Goal: Information Seeking & Learning: Learn about a topic

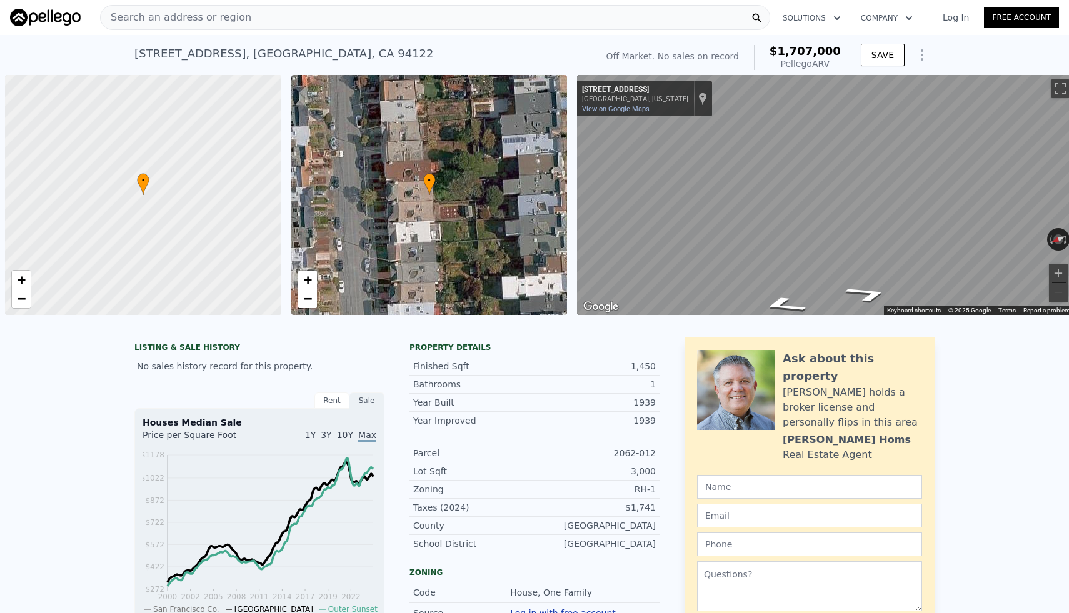
scroll to position [0, 5]
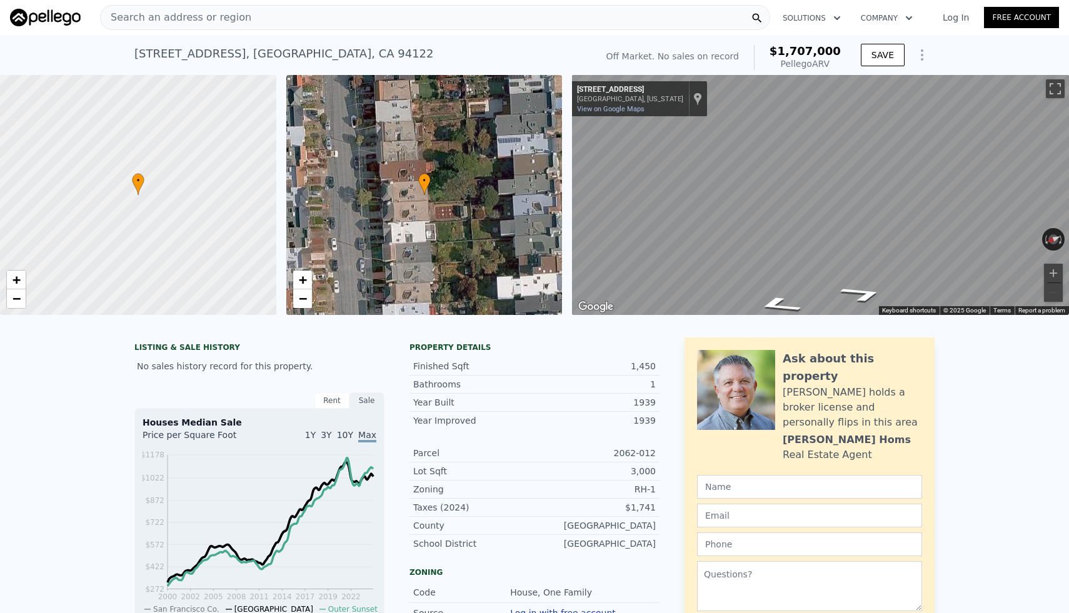
click at [271, 22] on div "Search an address or region" at bounding box center [435, 17] width 670 height 25
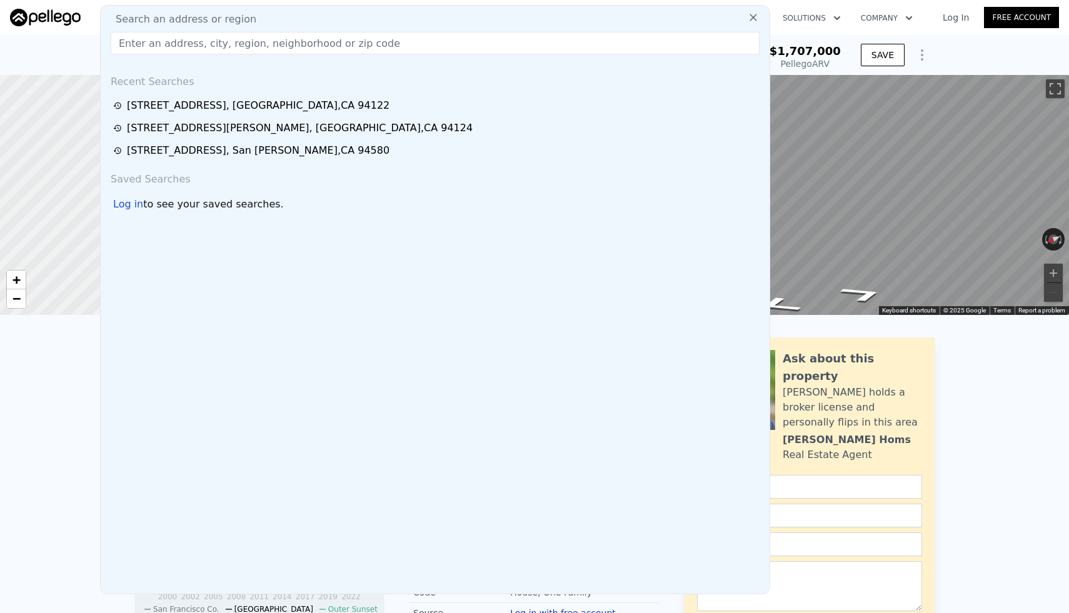
type input "[STREET_ADDRESS][US_STATE]"
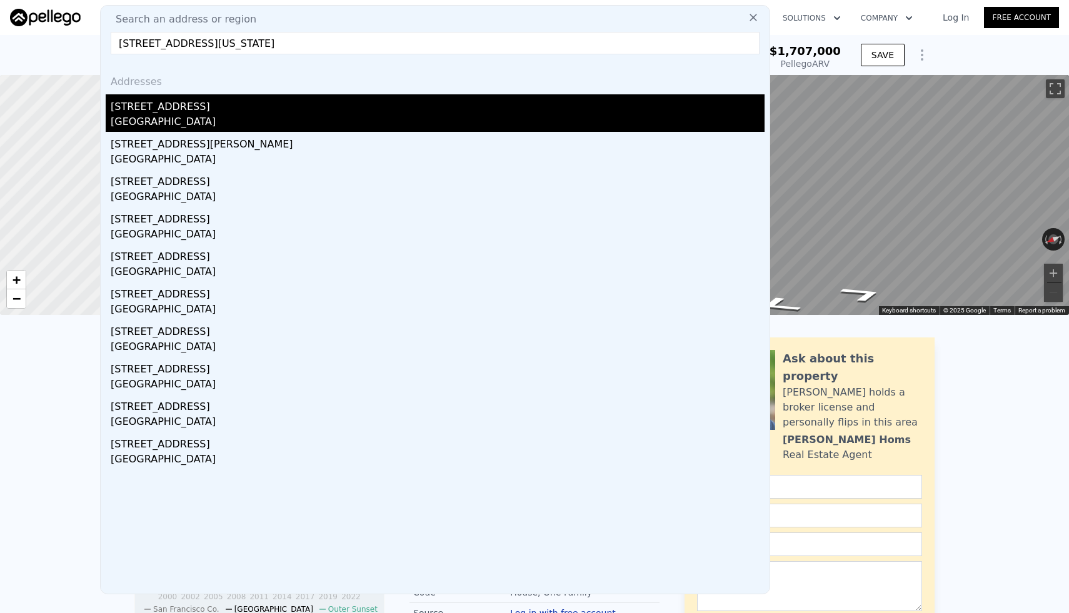
click at [177, 107] on div "[STREET_ADDRESS]" at bounding box center [438, 104] width 654 height 20
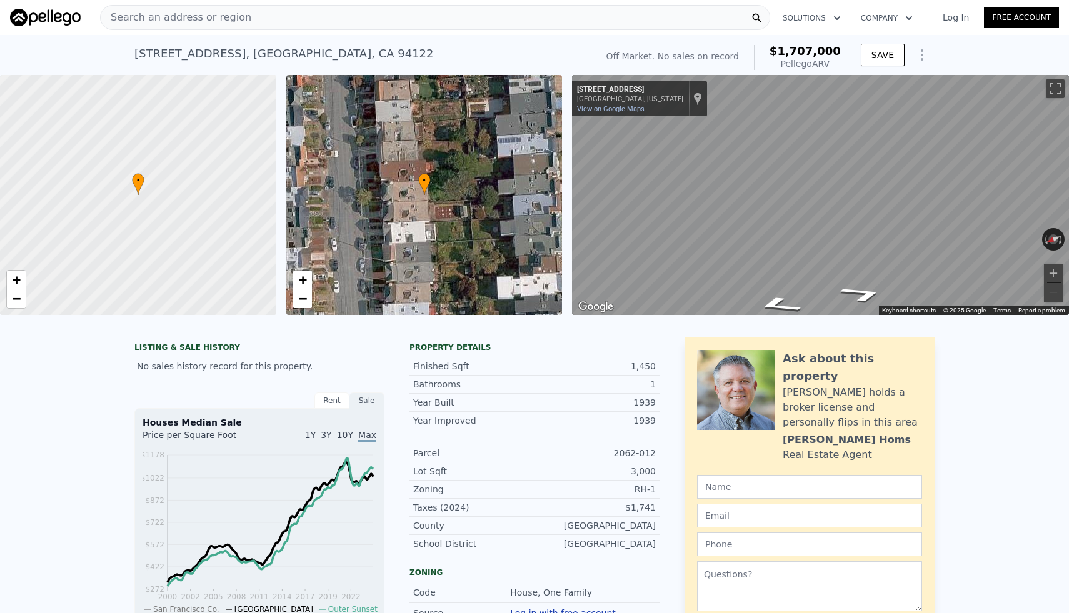
type input "720"
type input "1356"
type input "4000"
type input "6050"
type input "$ 794,000"
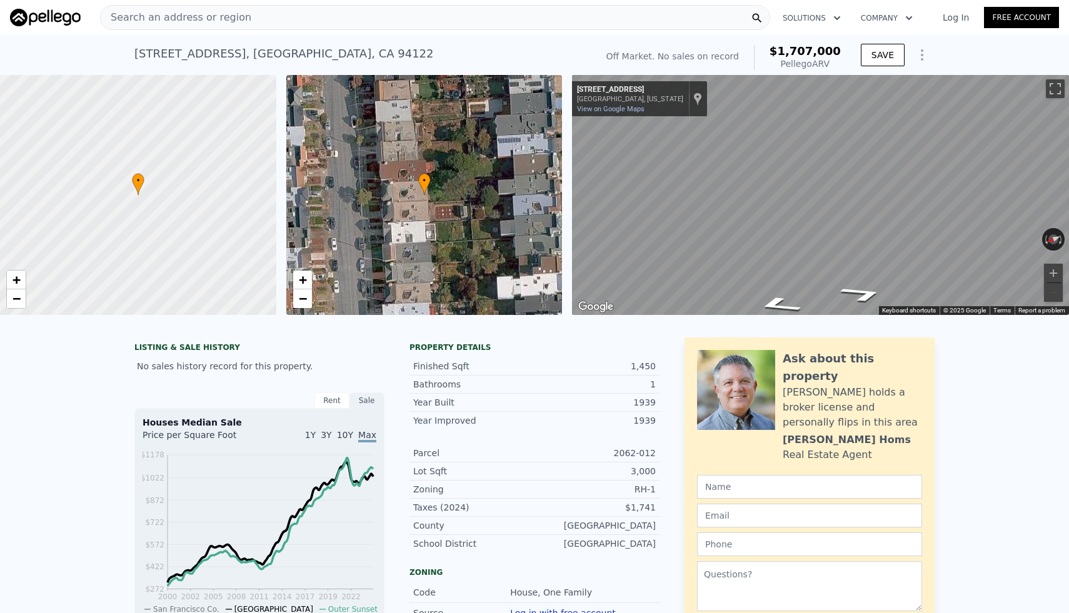
type input "6"
type input "-$ 29,570"
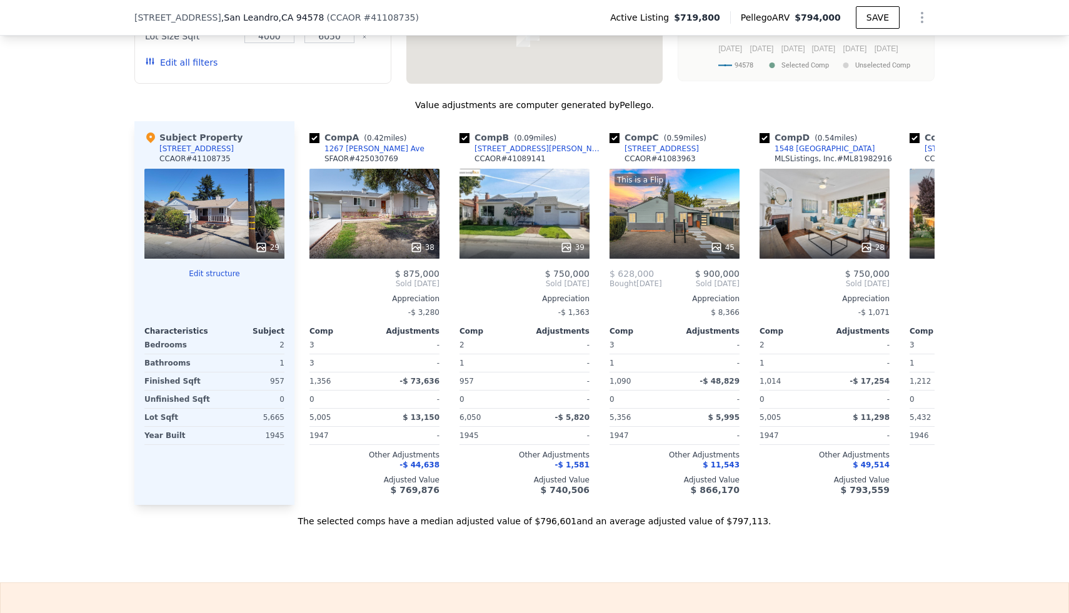
click at [24, 389] on div "We found 12 sales that match your search Listings provided by Contra Costa Asso…" at bounding box center [534, 178] width 1069 height 699
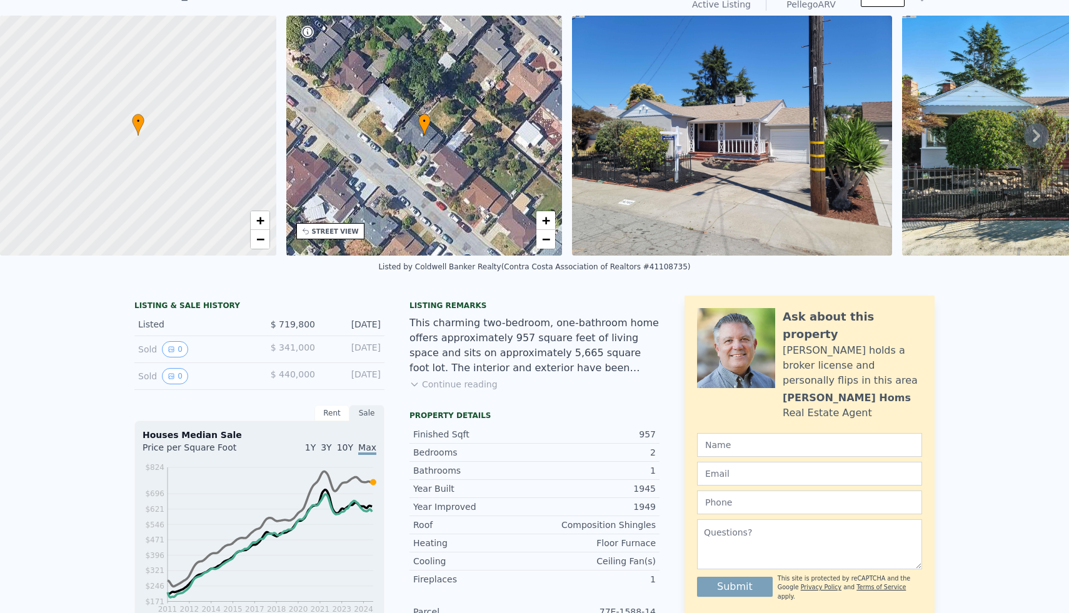
scroll to position [18, 0]
